Goal: Navigation & Orientation: Find specific page/section

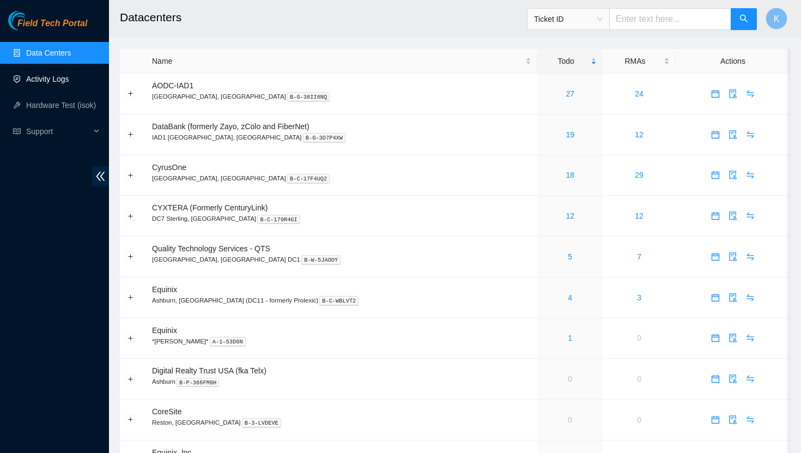
click at [48, 78] on link "Activity Logs" at bounding box center [47, 79] width 43 height 9
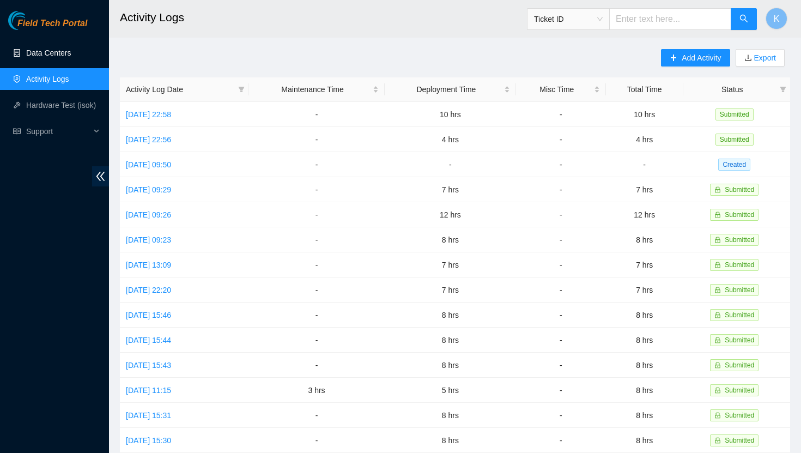
click at [51, 54] on link "Data Centers" at bounding box center [48, 53] width 45 height 9
